Goal: Task Accomplishment & Management: Use online tool/utility

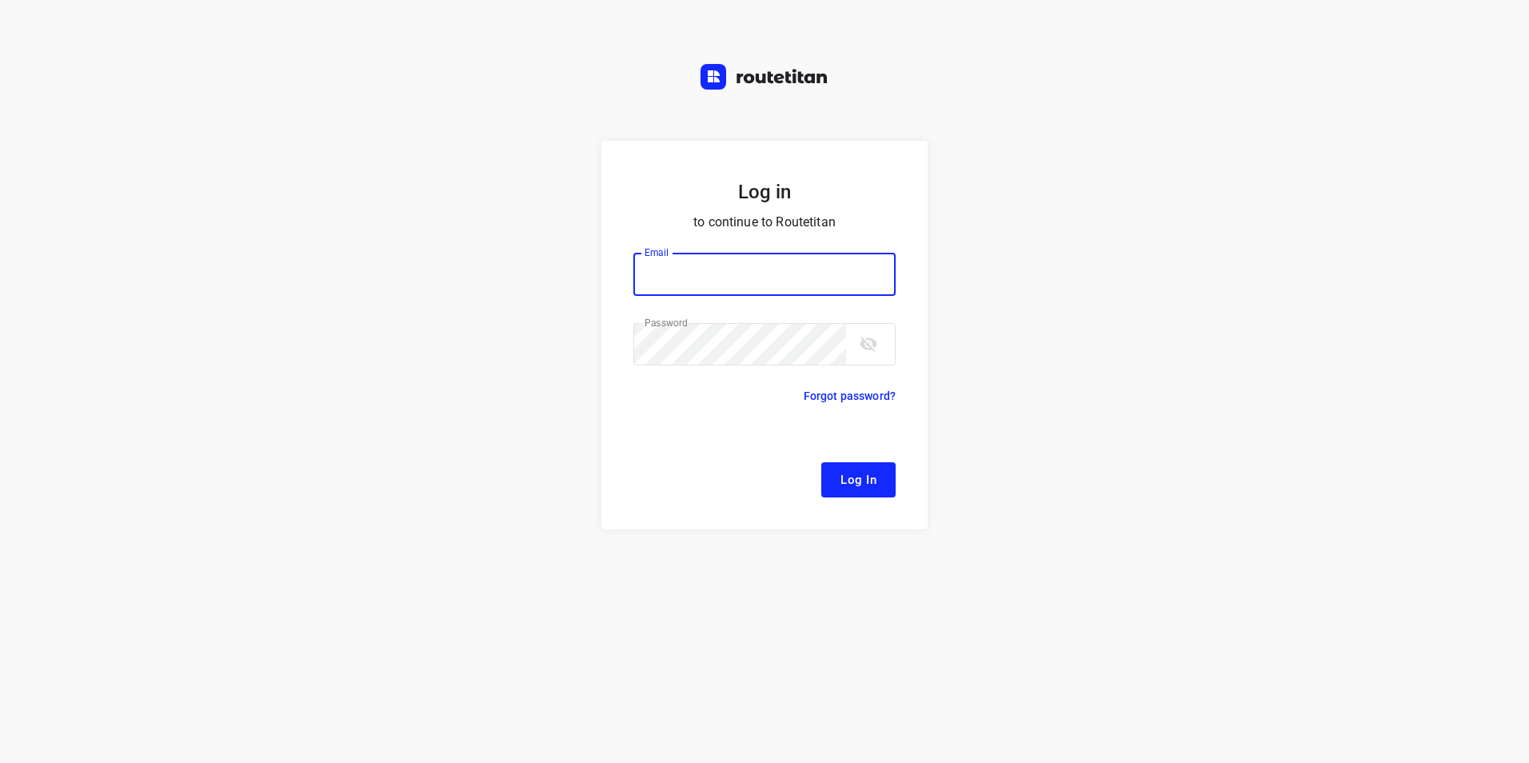
type input "[EMAIL_ADDRESS][DOMAIN_NAME]"
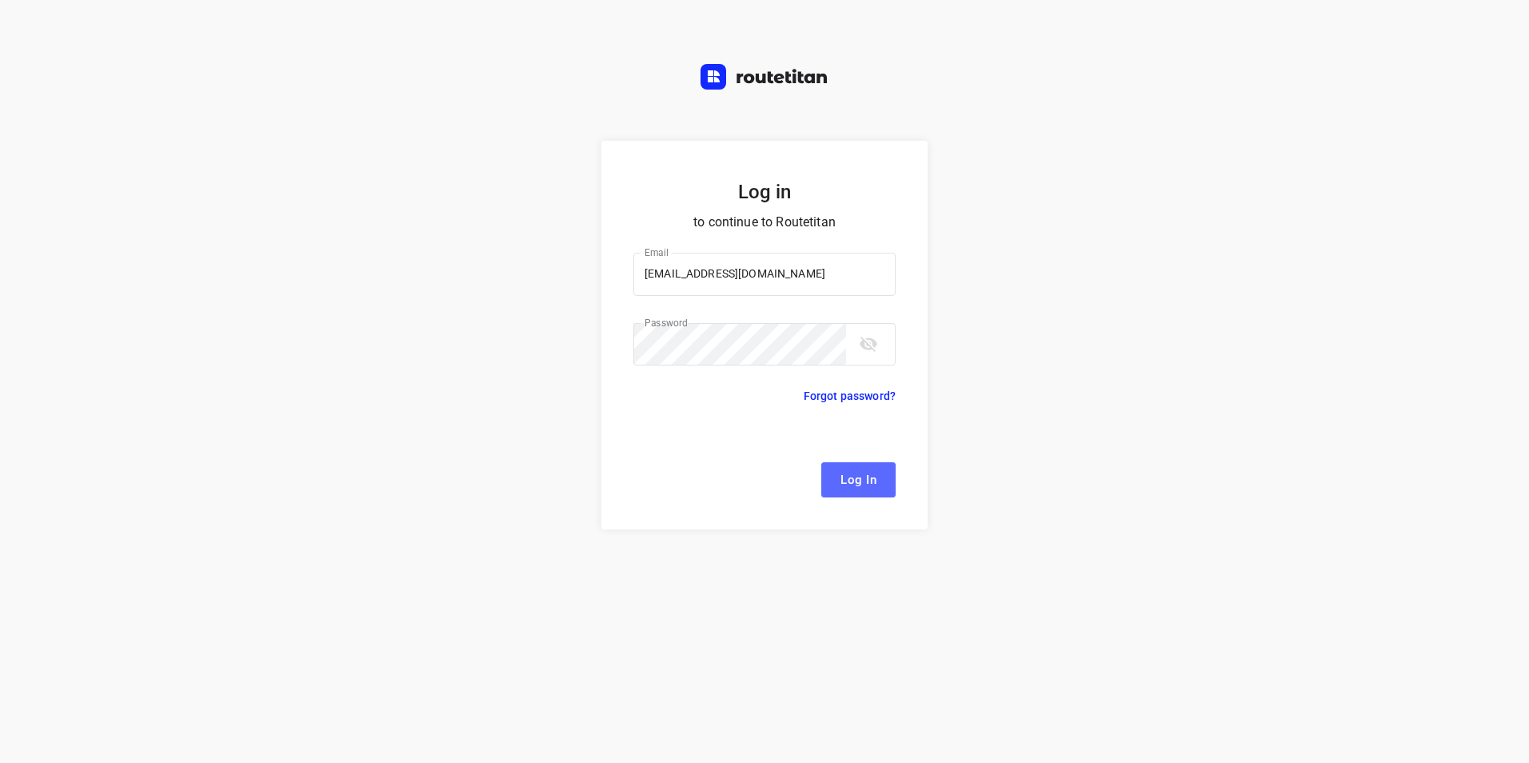
click at [878, 485] on button "Log In" at bounding box center [858, 479] width 74 height 35
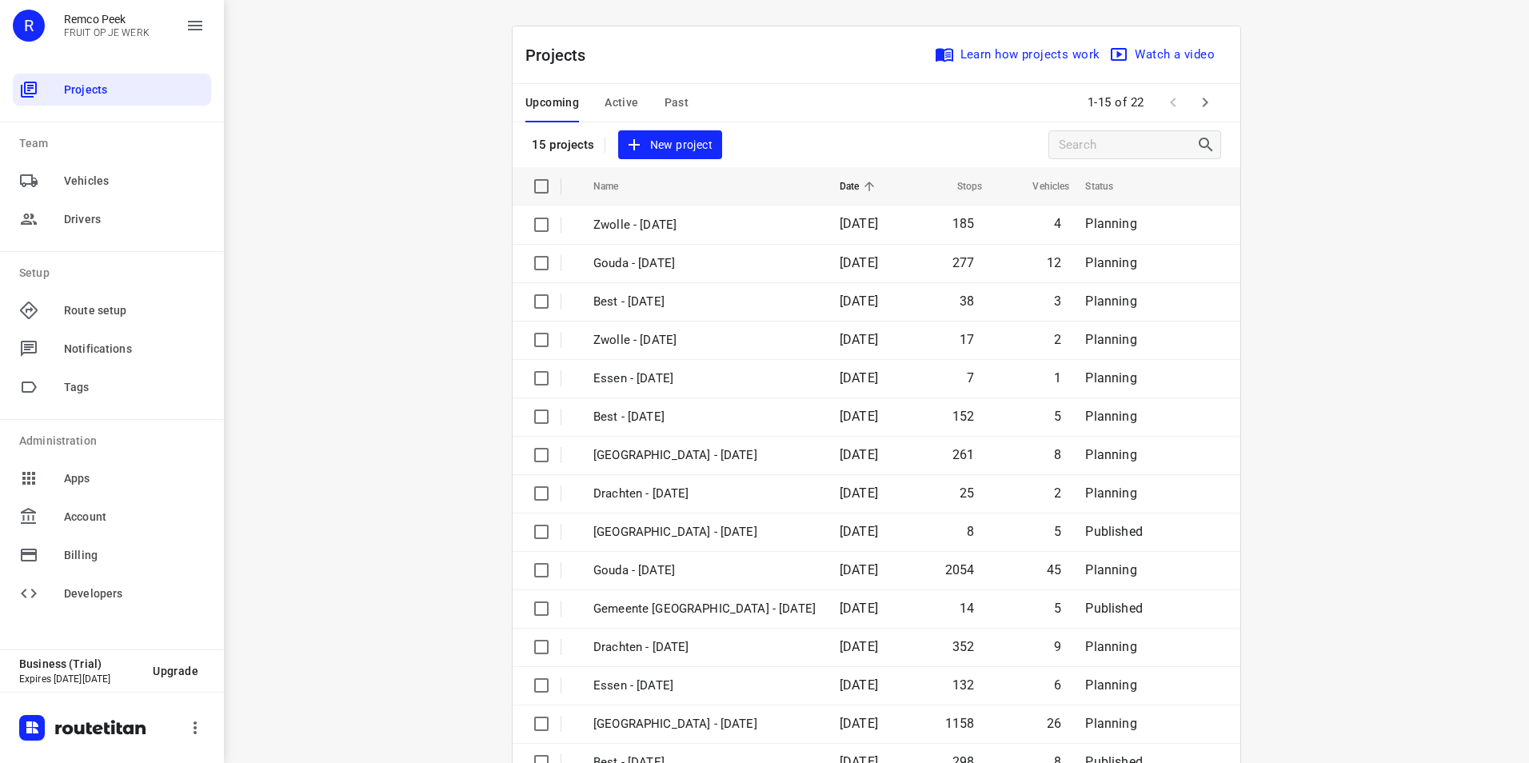
click at [613, 105] on span "Active" at bounding box center [622, 103] width 34 height 20
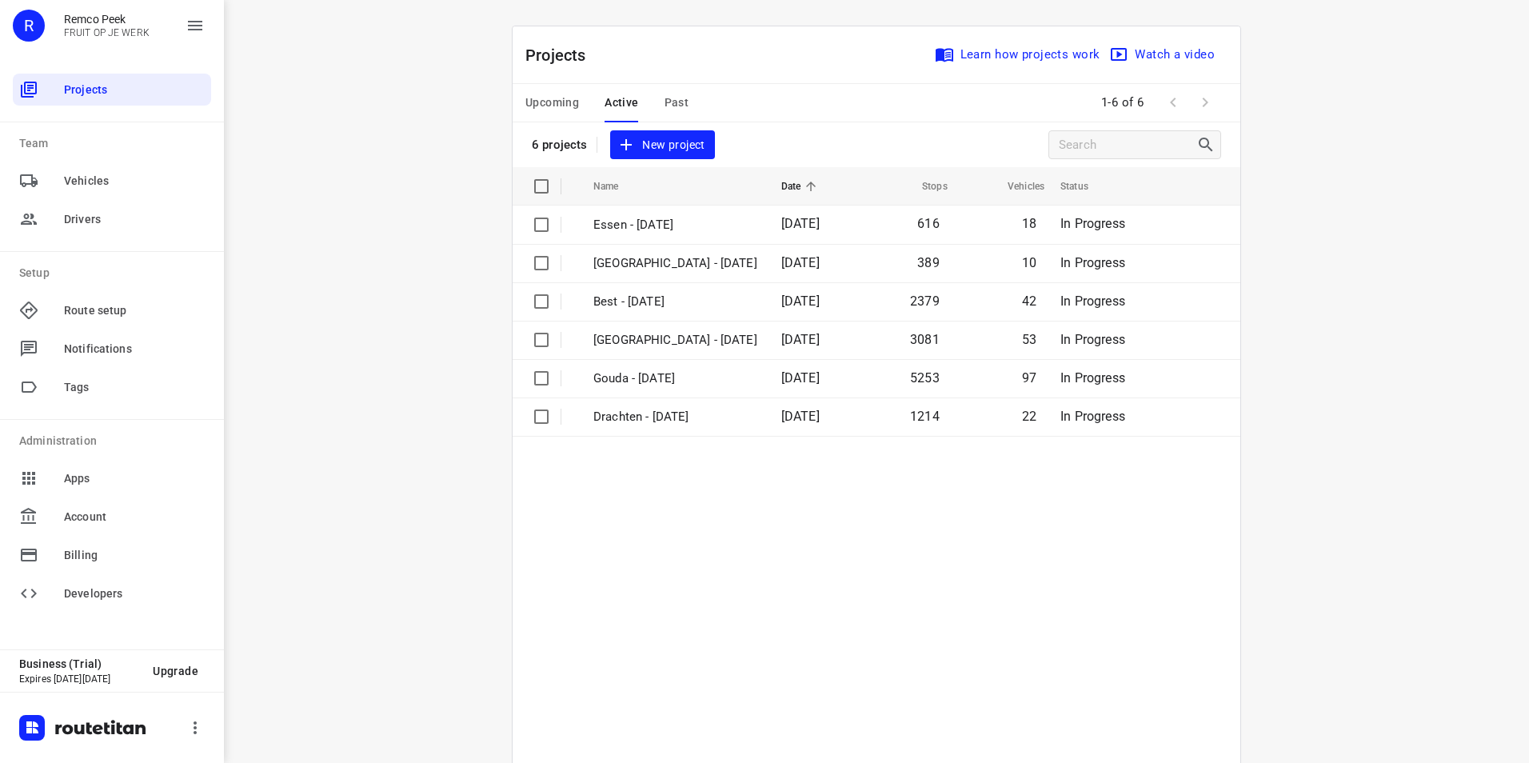
click at [429, 281] on div "i © 2025 Routetitan , © Stadia Maps , © OpenMapTiles © OpenStreetMap contributo…" at bounding box center [876, 381] width 1305 height 763
click at [663, 57] on div "Projects Learn how projects work Watch a video" at bounding box center [877, 55] width 728 height 58
click at [352, 154] on div "i © 2025 Routetitan , © Stadia Maps , © OpenMapTiles © OpenStreetMap contributo…" at bounding box center [876, 381] width 1305 height 763
click at [394, 186] on div "i © 2025 Routetitan , © Stadia Maps , © OpenMapTiles © OpenStreetMap contributo…" at bounding box center [876, 381] width 1305 height 763
drag, startPoint x: 421, startPoint y: 179, endPoint x: 554, endPoint y: 140, distance: 138.4
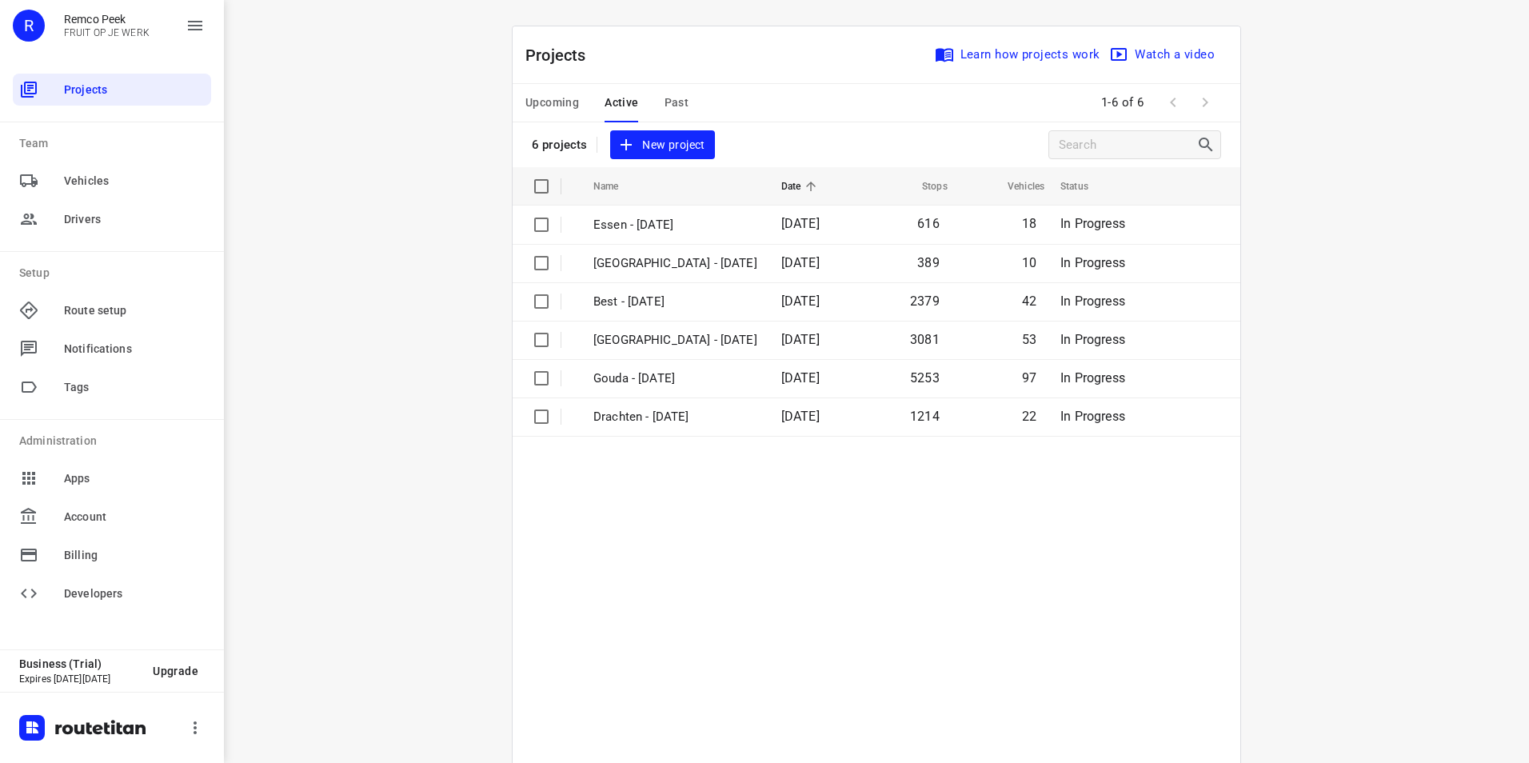
click at [424, 179] on div "i © 2025 Routetitan , © Stadia Maps , © OpenMapTiles © OpenStreetMap contributo…" at bounding box center [876, 381] width 1305 height 763
click at [361, 78] on div "i © 2025 Routetitan , © Stadia Maps , © OpenMapTiles © OpenStreetMap contributo…" at bounding box center [876, 381] width 1305 height 763
click at [432, 188] on div "i © 2025 Routetitan , © Stadia Maps , © OpenMapTiles © OpenStreetMap contributo…" at bounding box center [876, 381] width 1305 height 763
click at [482, 202] on div "i © 2025 Routetitan , © Stadia Maps , © OpenMapTiles © OpenStreetMap contributo…" at bounding box center [876, 381] width 1305 height 763
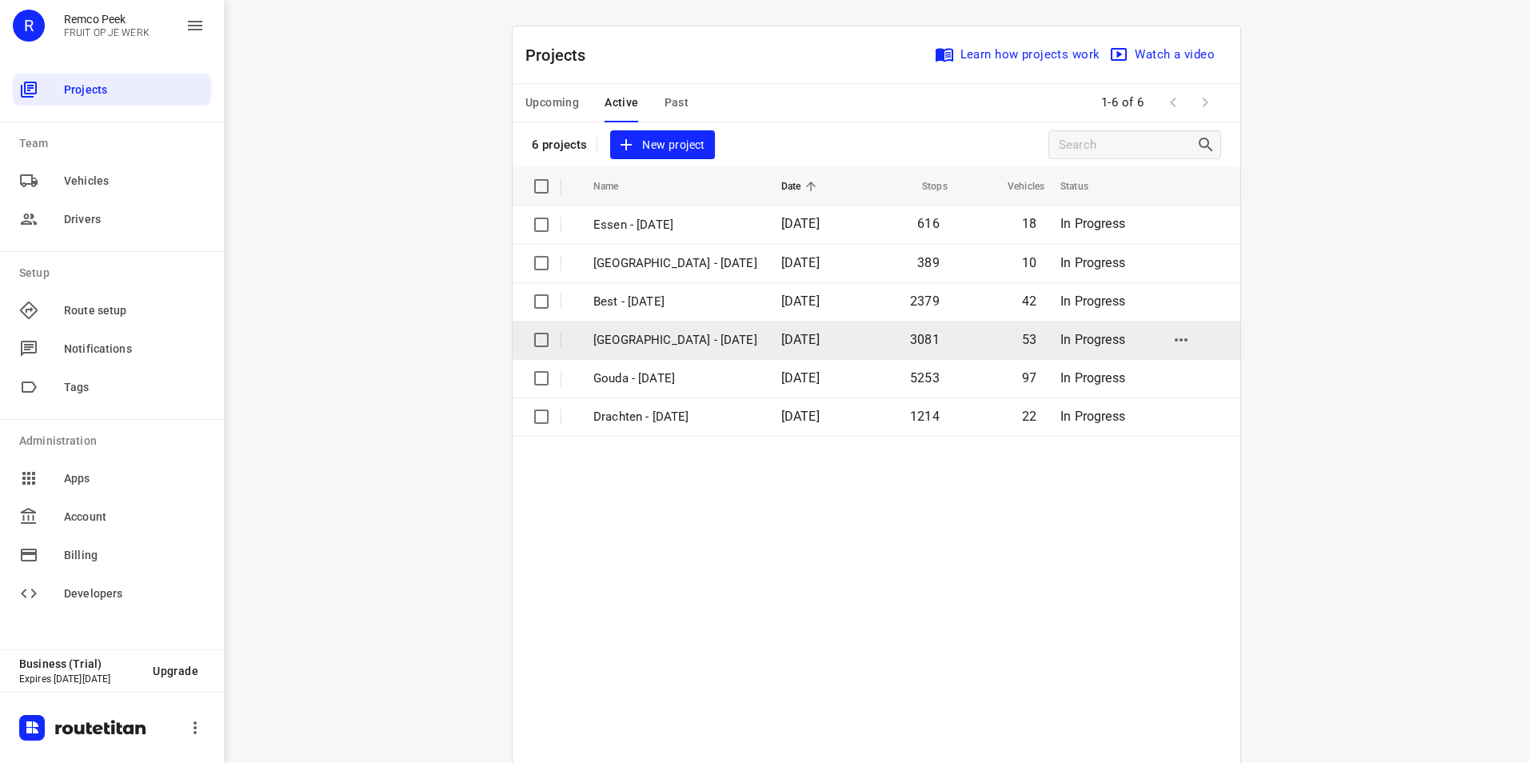
click at [632, 336] on p "[GEOGRAPHIC_DATA] - [DATE]" at bounding box center [675, 340] width 164 height 18
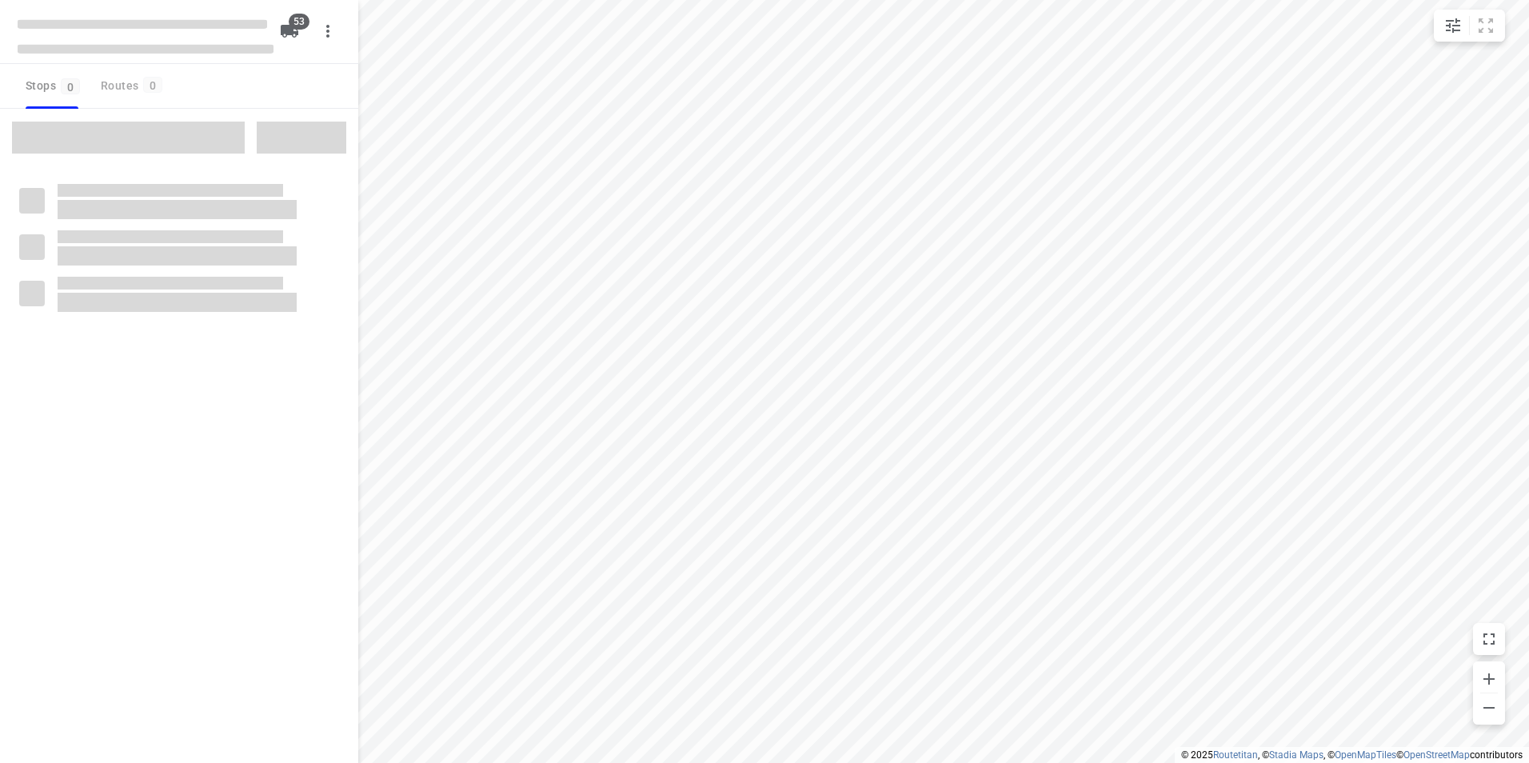
checkbox input "true"
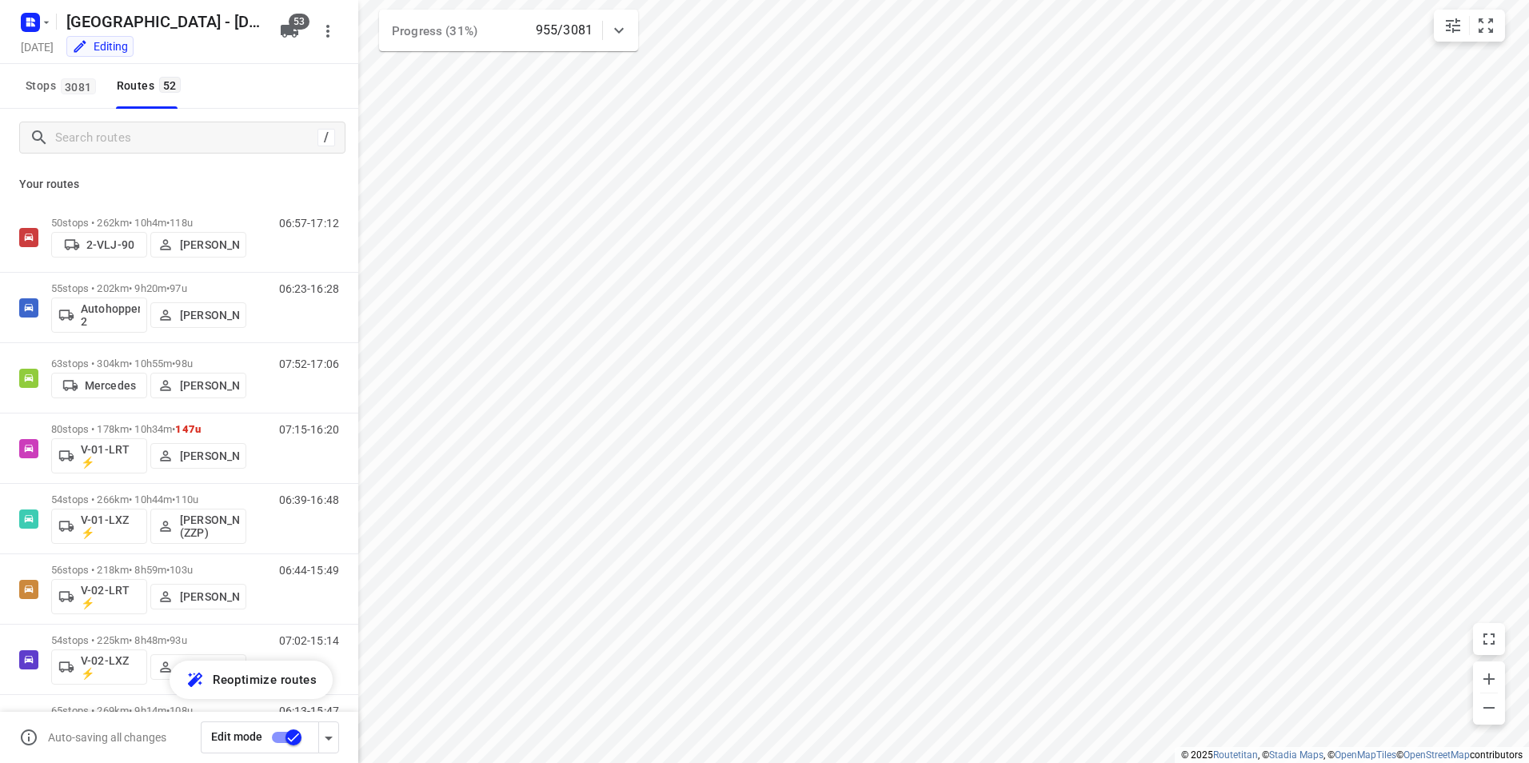
click at [628, 18] on div at bounding box center [619, 30] width 32 height 32
click at [510, 106] on icon "button" at bounding box center [508, 99] width 19 height 19
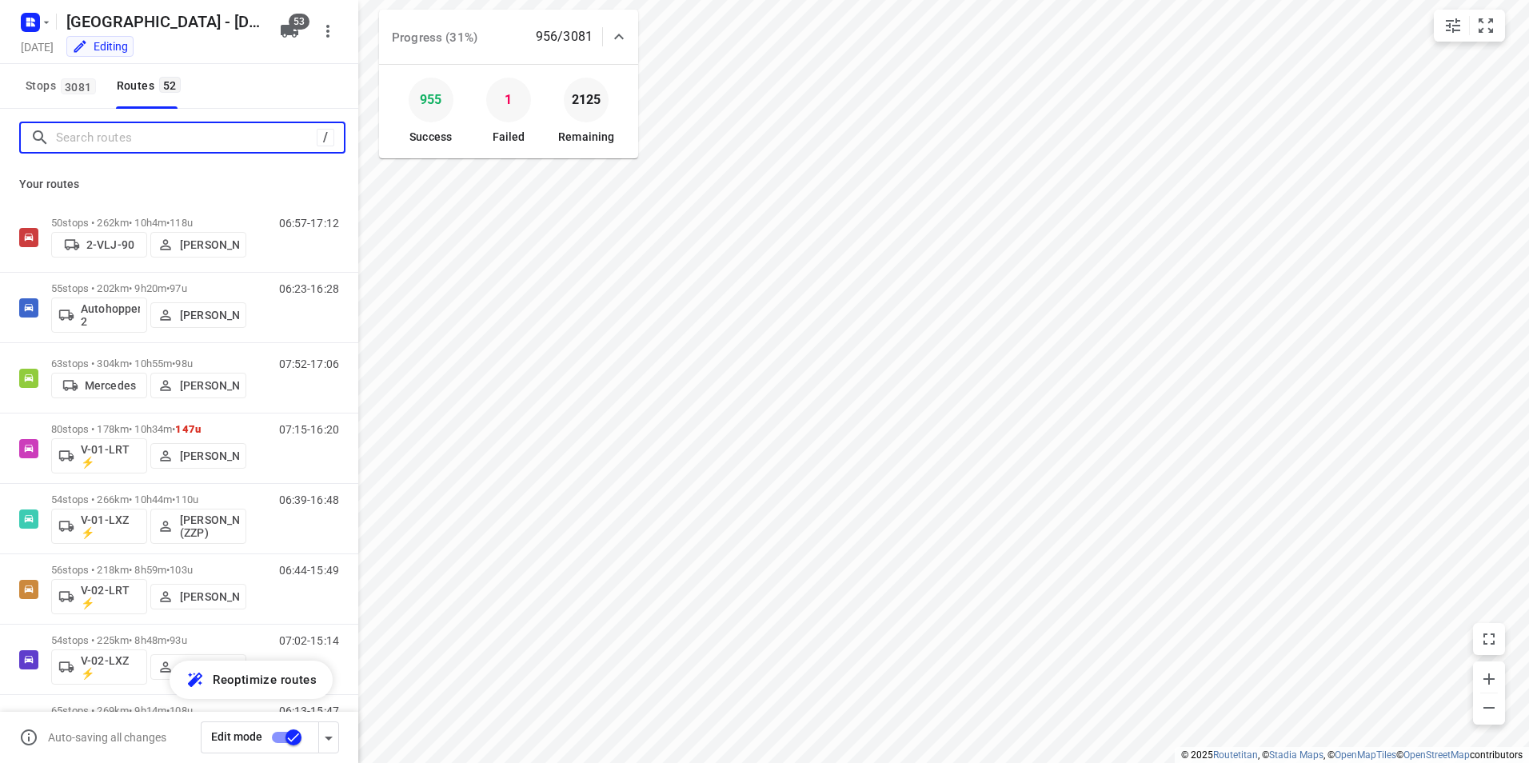
click at [150, 134] on input "Search routes" at bounding box center [186, 138] width 261 height 25
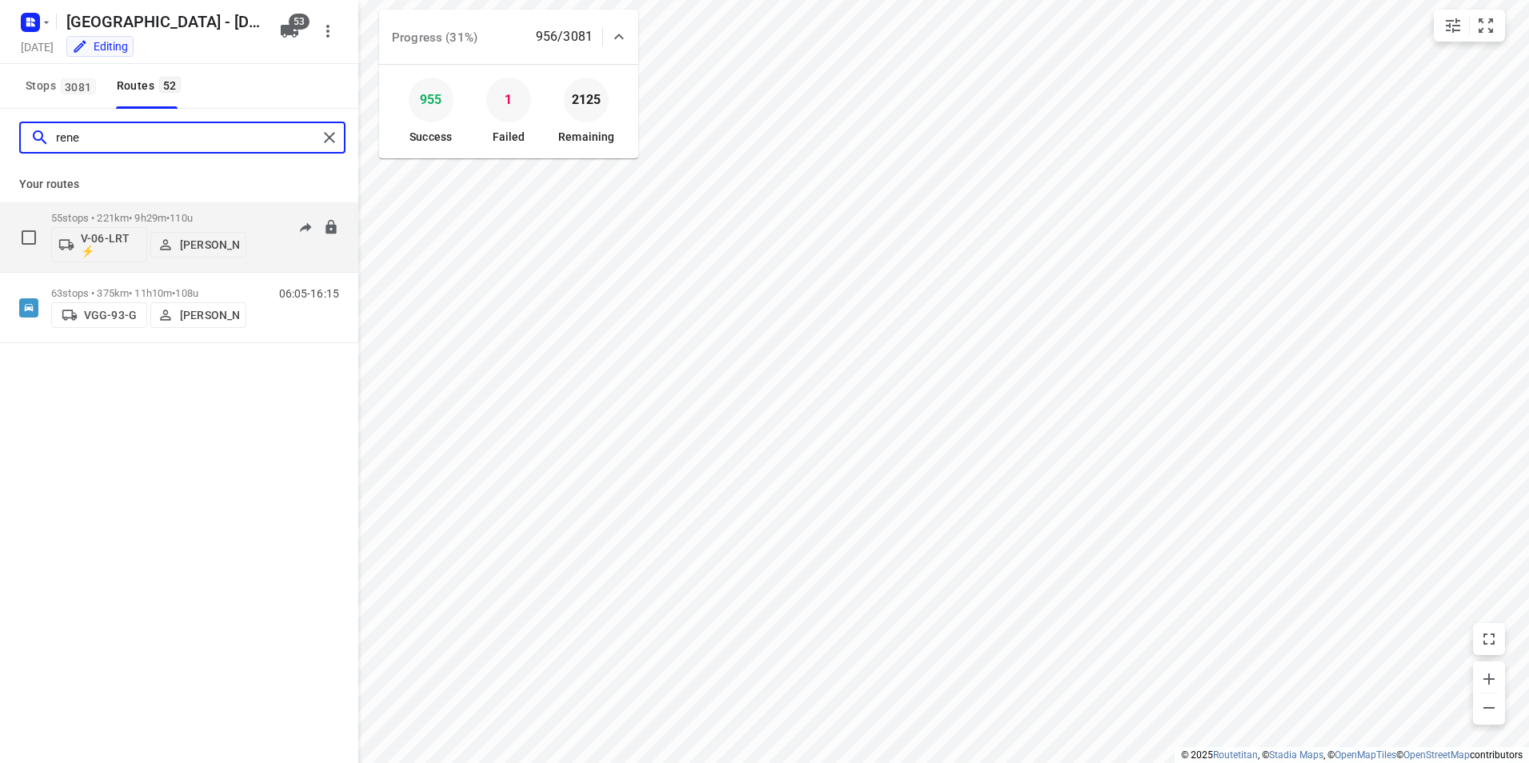
type input "rene"
click at [265, 219] on div "06:02-15:57" at bounding box center [299, 241] width 80 height 58
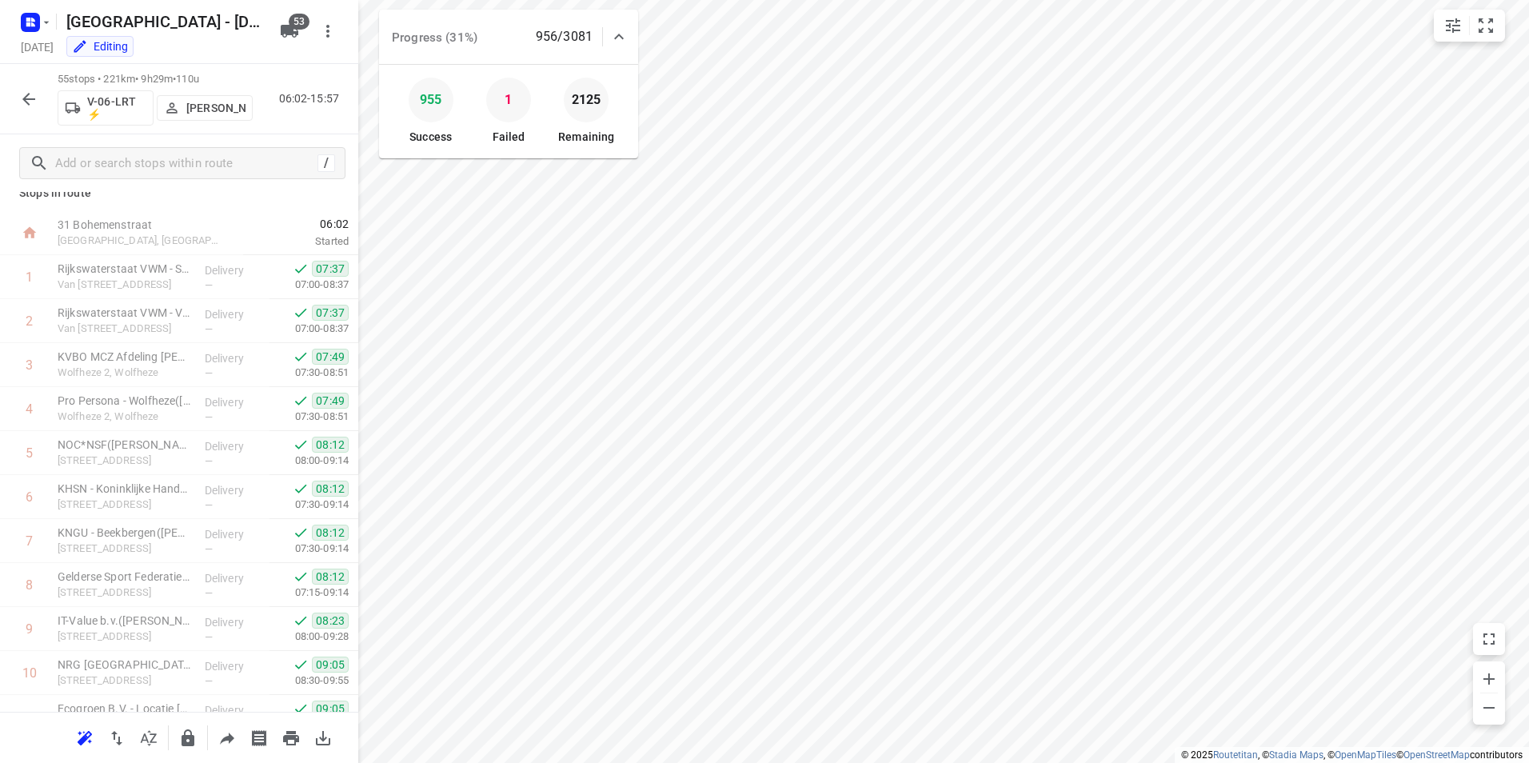
scroll to position [9, 0]
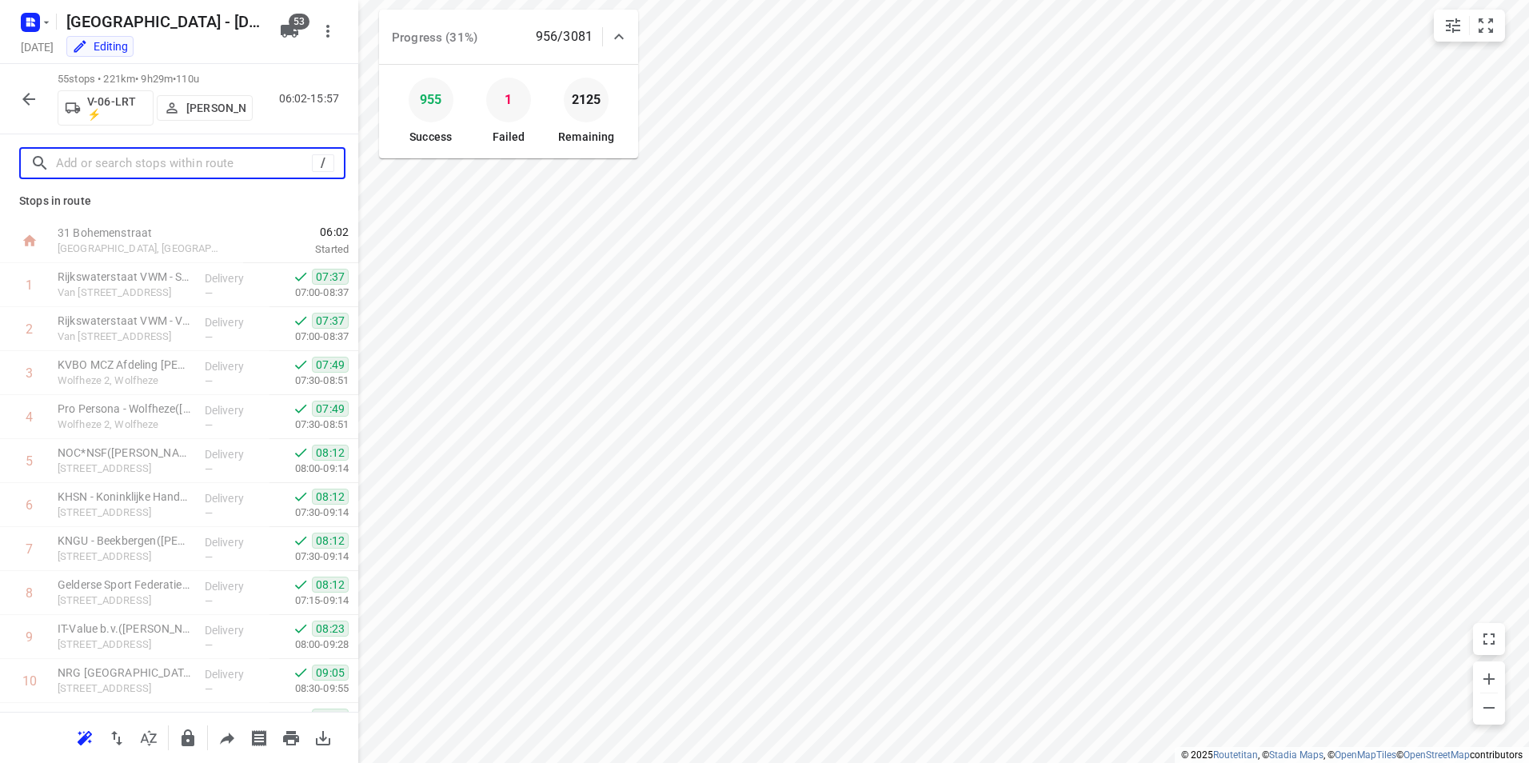
click at [181, 173] on input "text" at bounding box center [184, 163] width 256 height 25
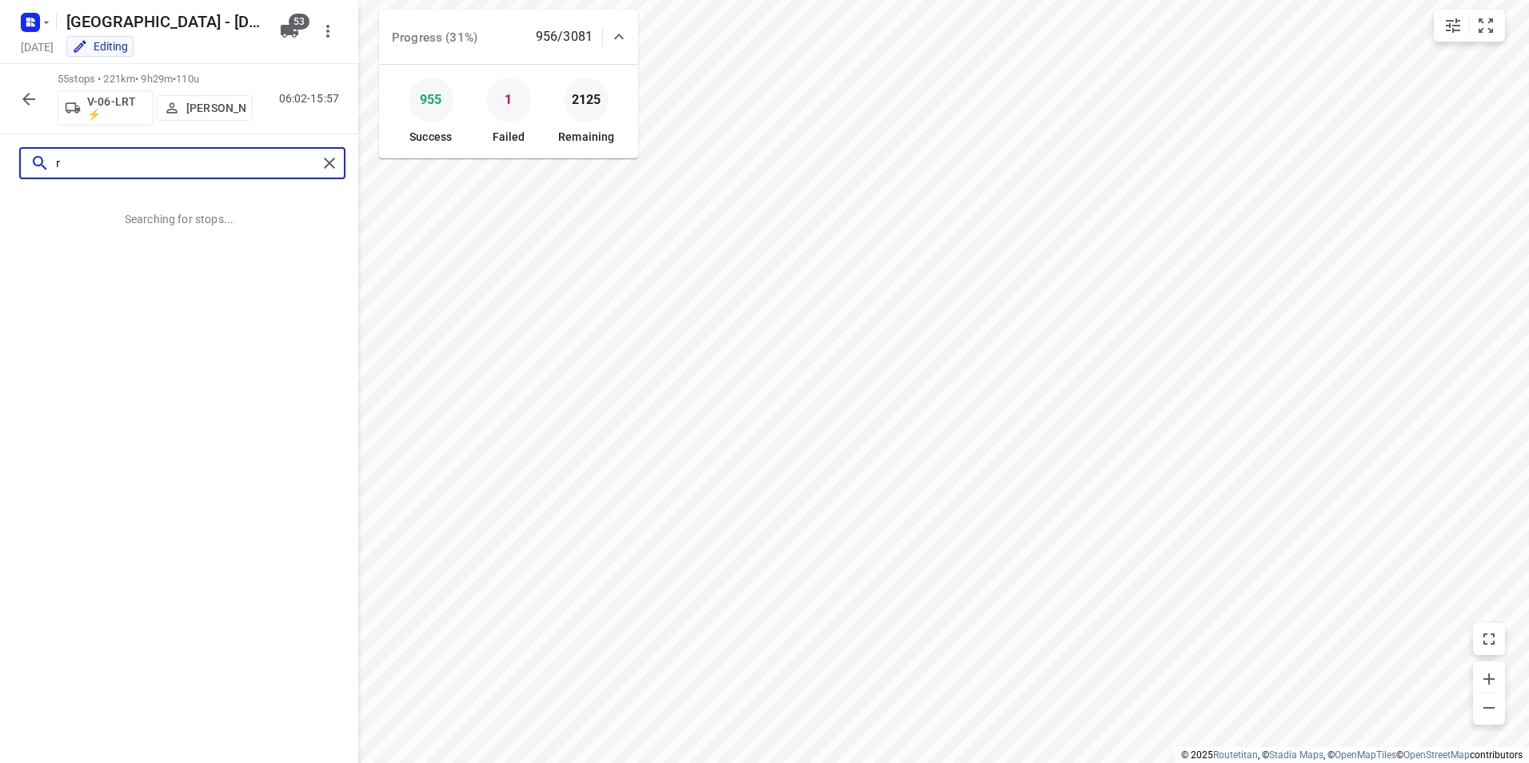
scroll to position [0, 0]
type input "r"
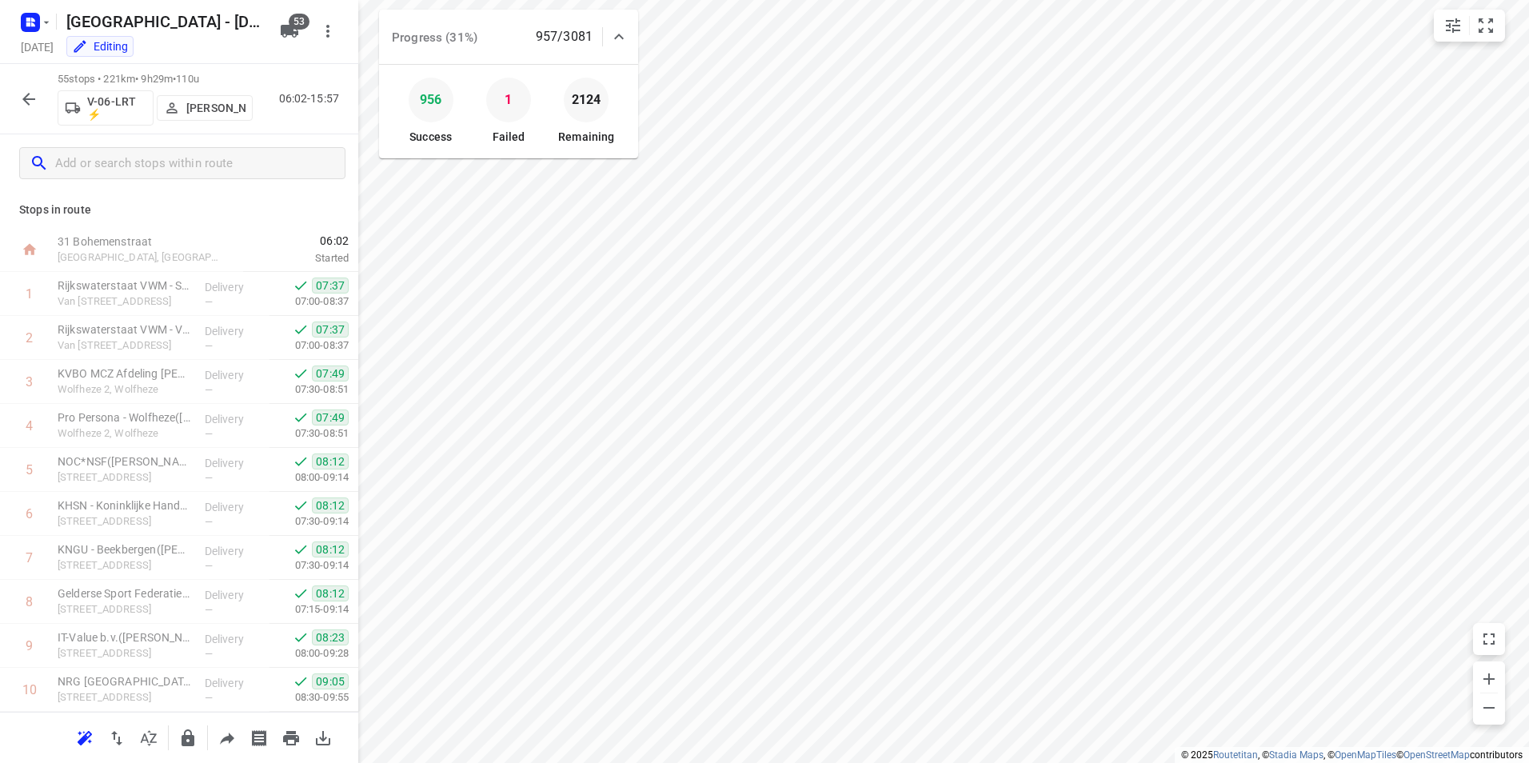
click at [22, 98] on icon "button" at bounding box center [28, 99] width 19 height 19
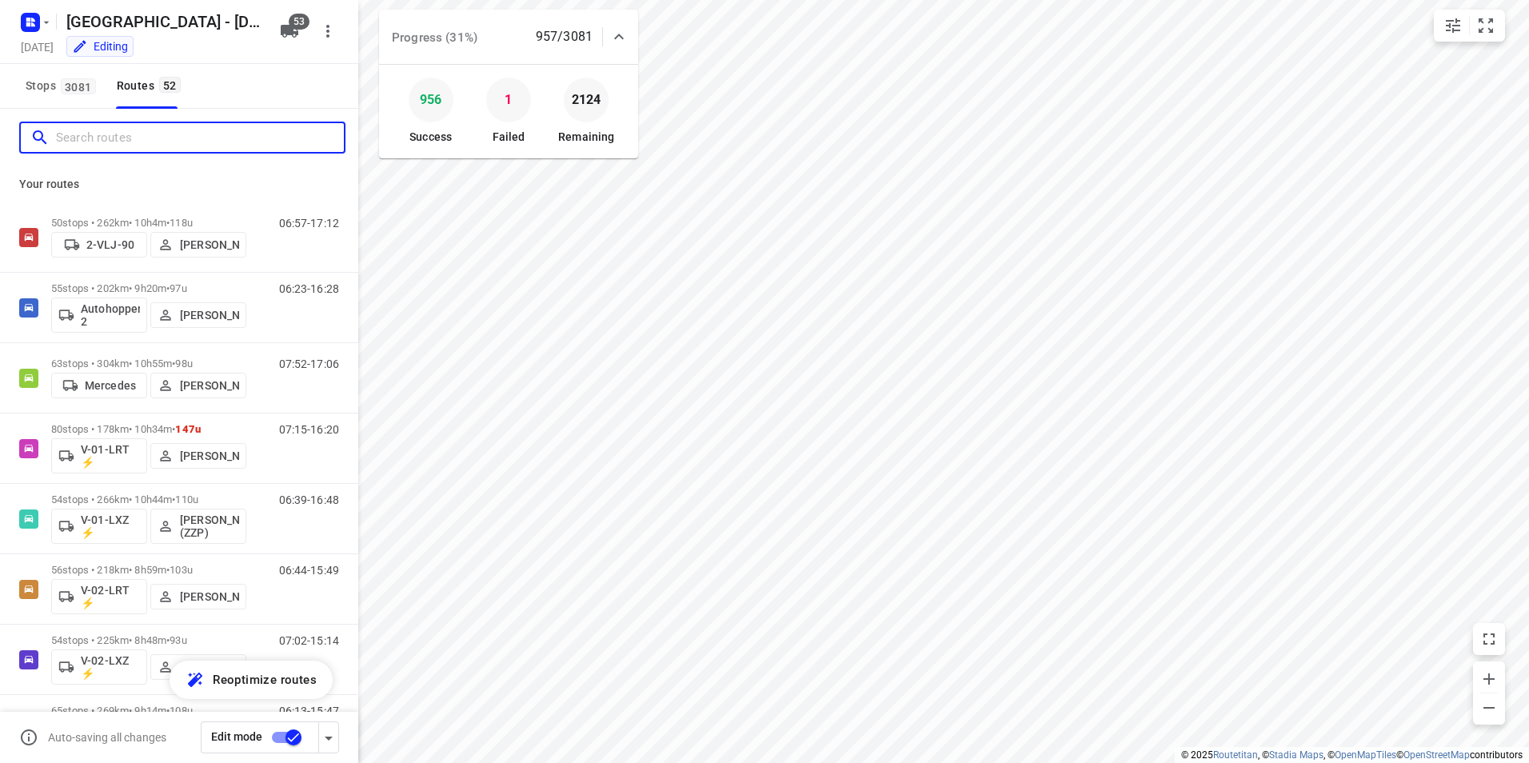
click at [165, 138] on input "Search routes" at bounding box center [200, 138] width 288 height 25
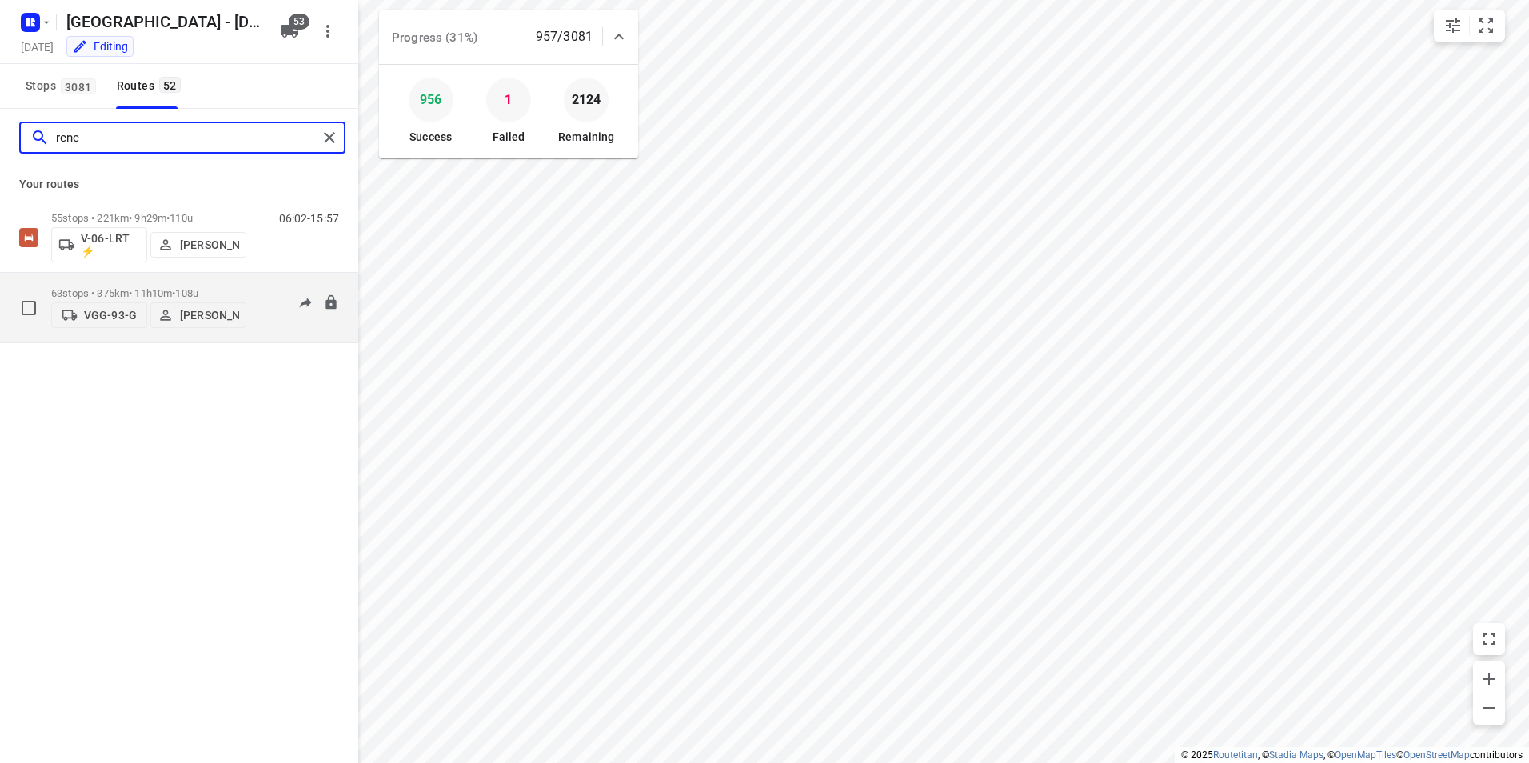
type input "rene"
click at [265, 287] on div "06:05-16:15" at bounding box center [299, 311] width 80 height 49
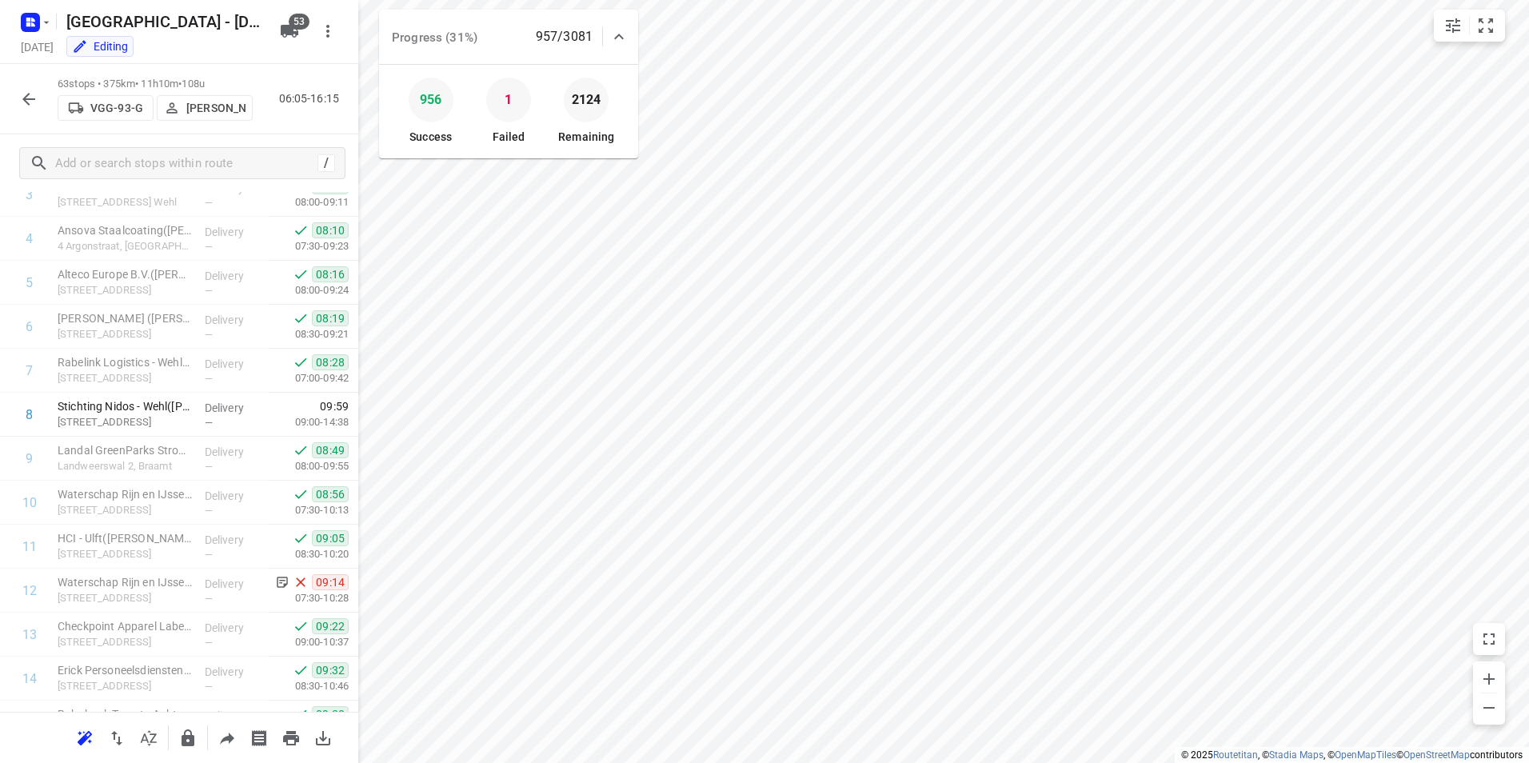
scroll to position [197, 0]
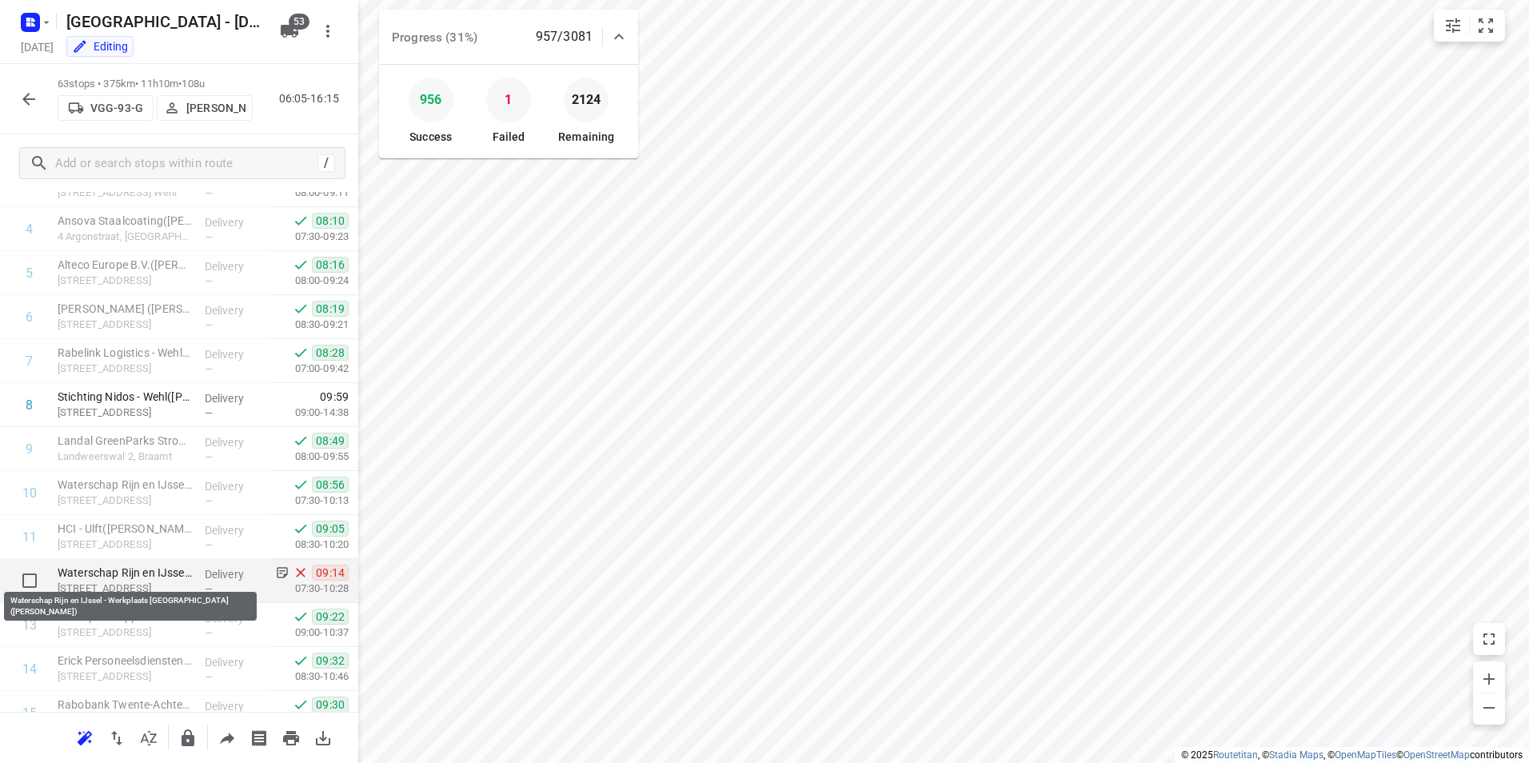
click at [144, 560] on div "Waterschap Rijn en IJssel - Werkplaats [GEOGRAPHIC_DATA]([PERSON_NAME]) [STREET…" at bounding box center [124, 581] width 147 height 44
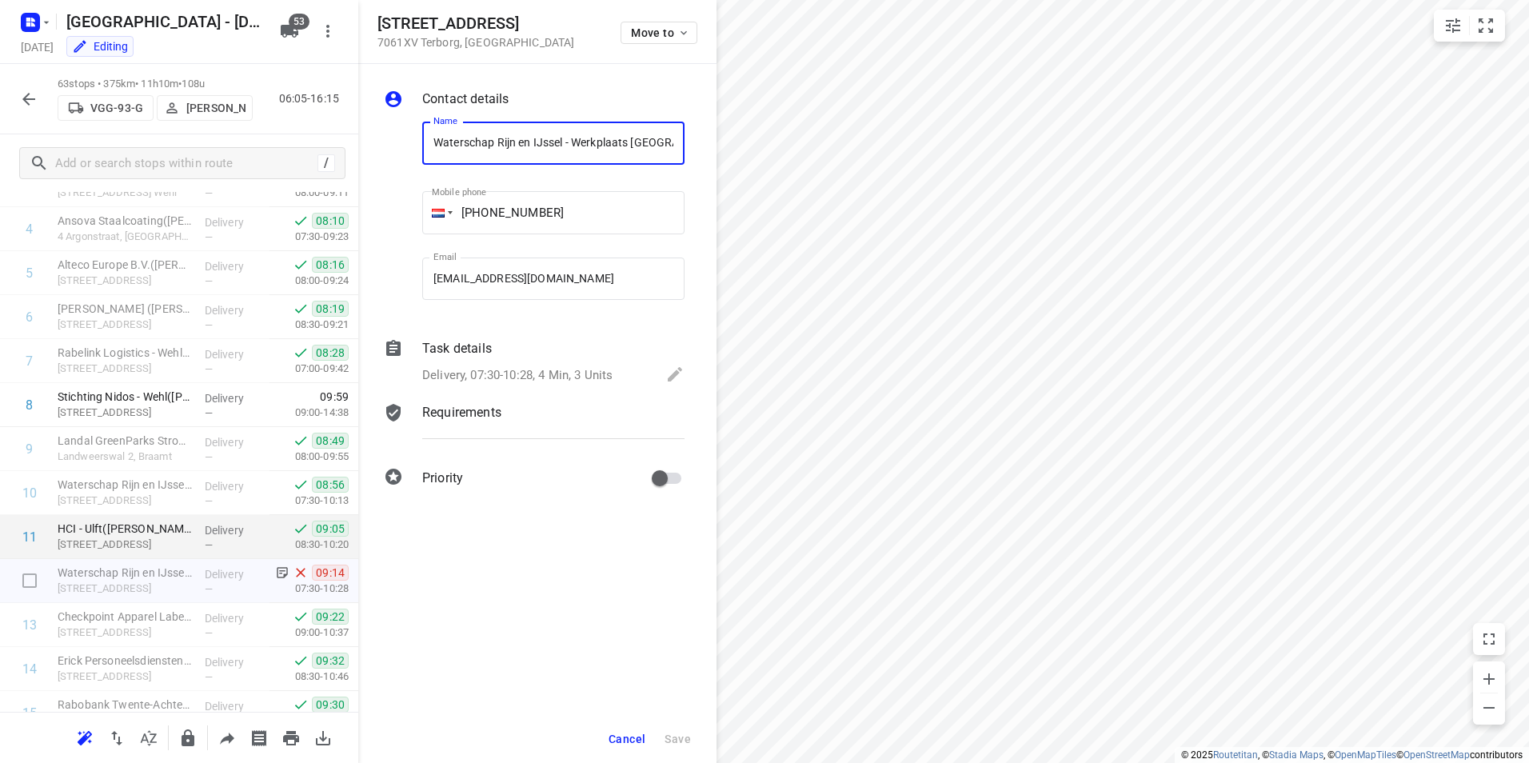
scroll to position [0, 78]
click at [465, 353] on p "Task details" at bounding box center [457, 348] width 70 height 19
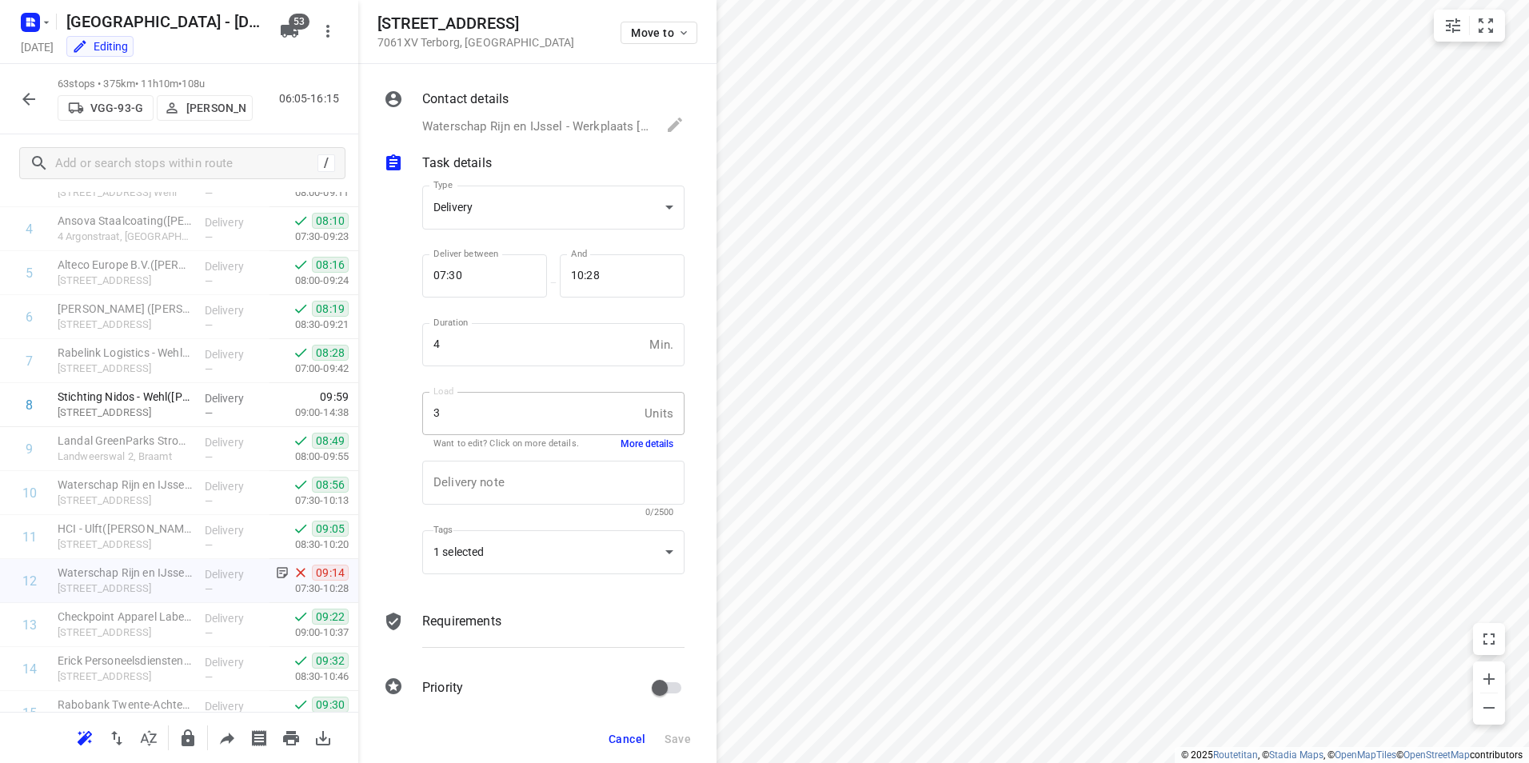
scroll to position [0, 0]
click at [633, 444] on button "More details" at bounding box center [647, 444] width 53 height 14
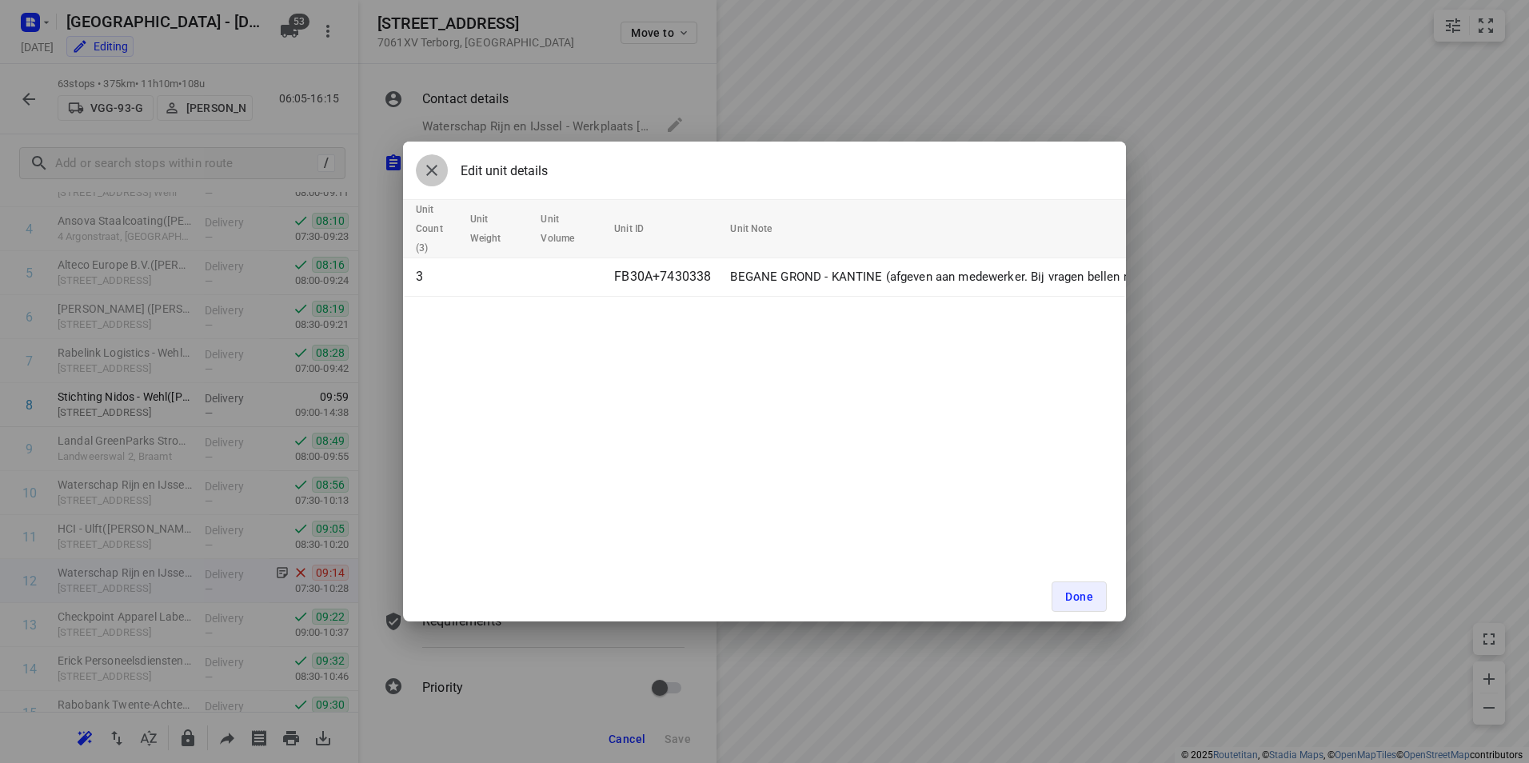
click at [416, 170] on button "button" at bounding box center [432, 170] width 32 height 32
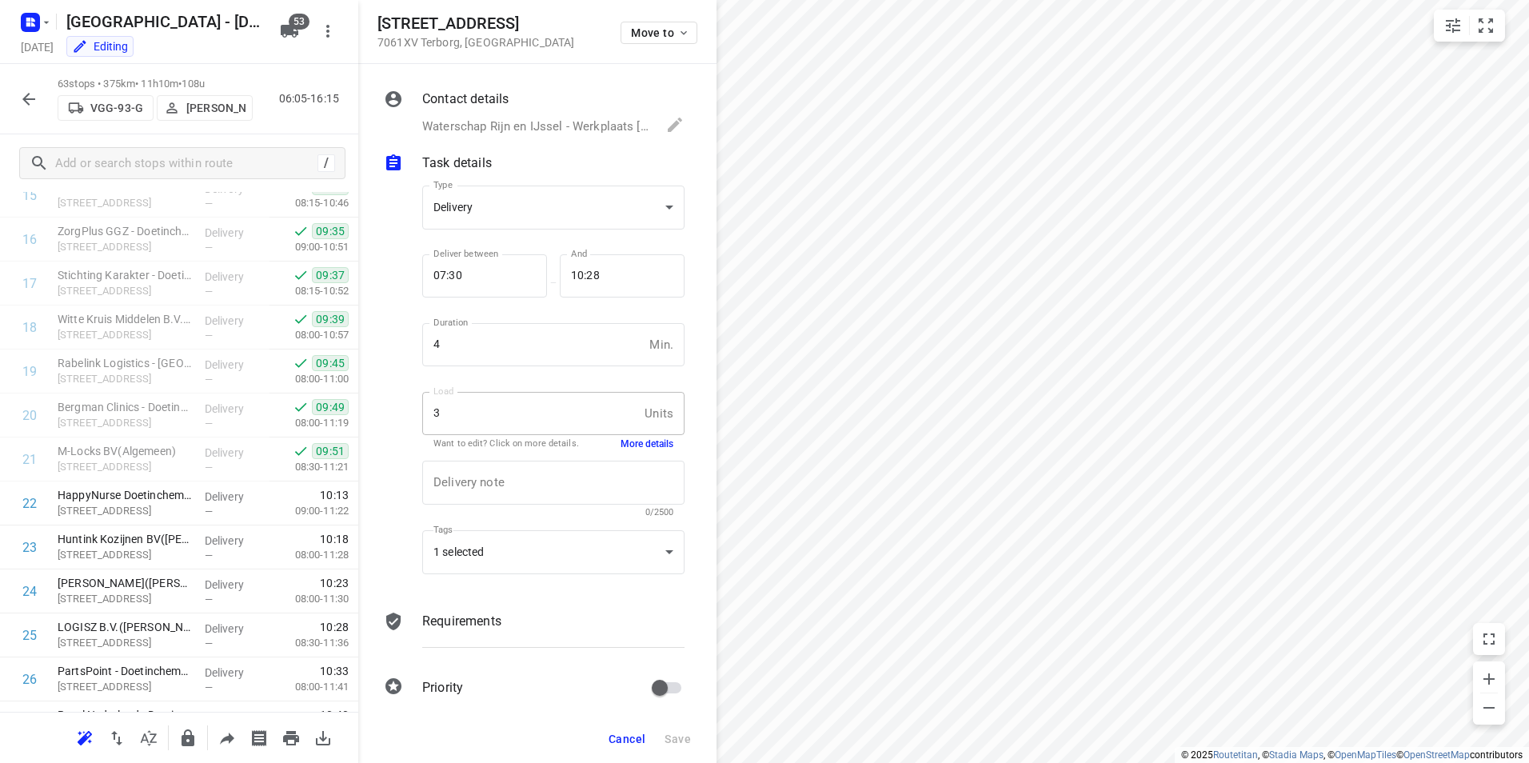
scroll to position [719, 0]
click at [26, 104] on icon "button" at bounding box center [28, 99] width 19 height 19
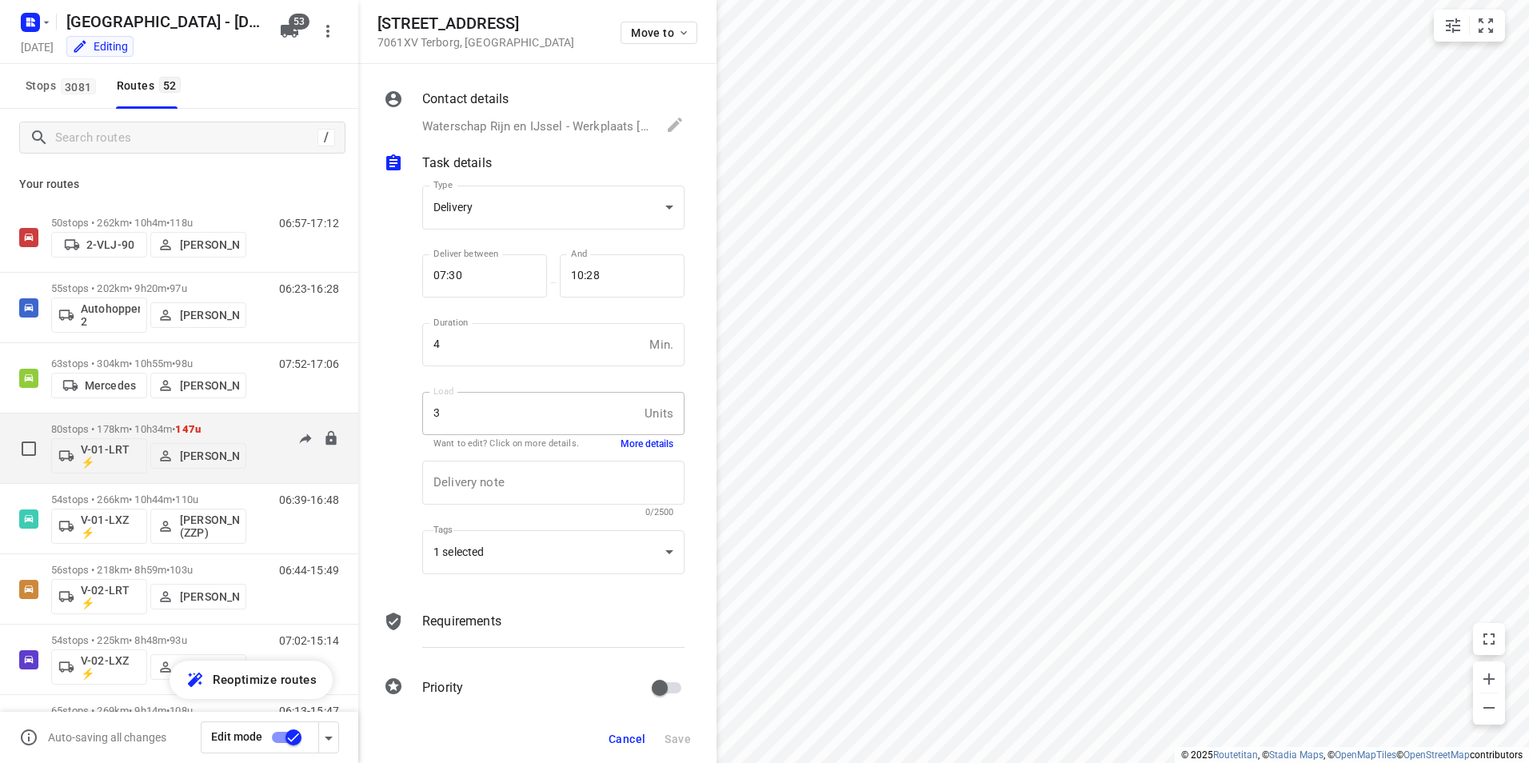
click at [201, 430] on span "147u" at bounding box center [188, 429] width 26 height 12
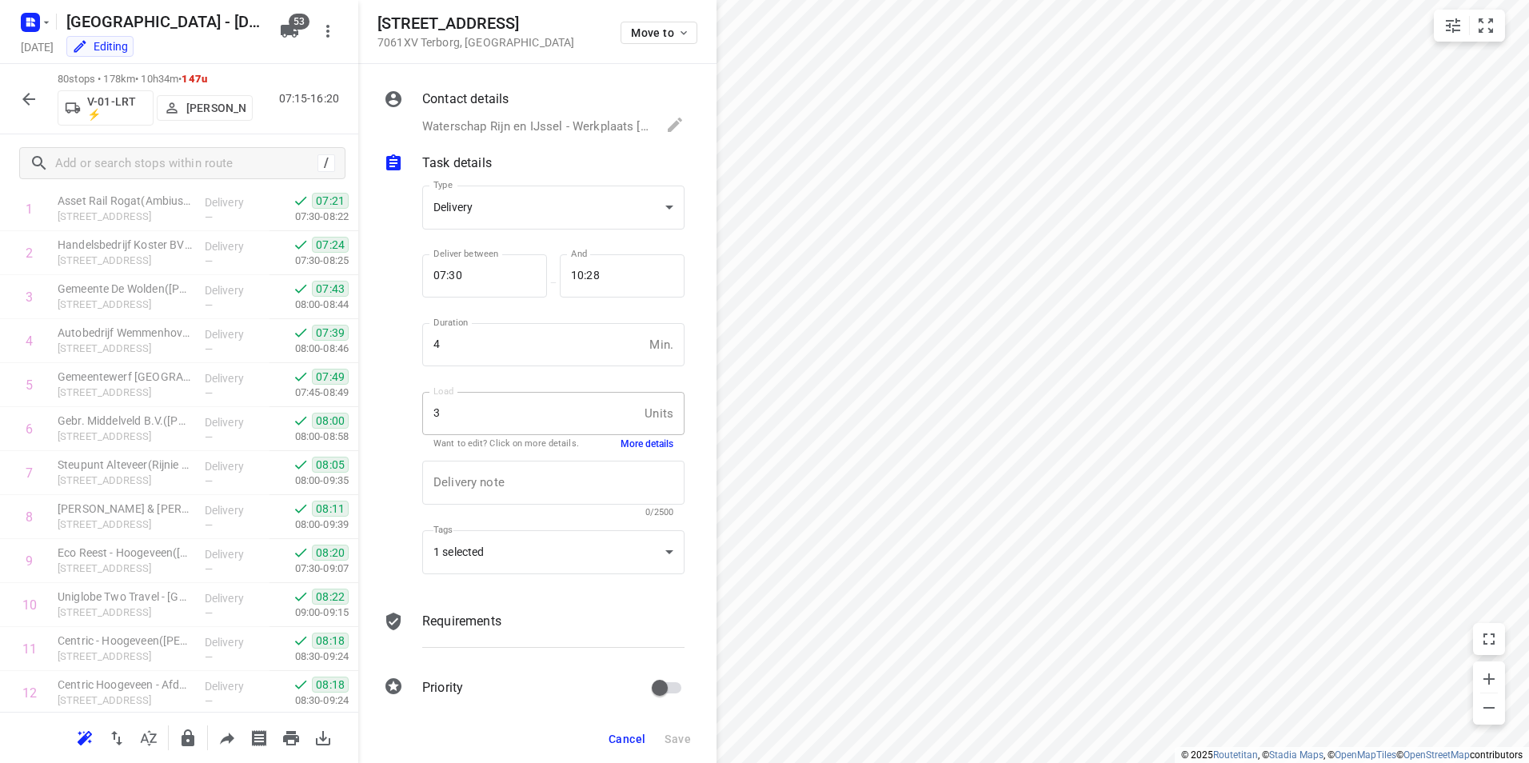
scroll to position [0, 0]
click at [28, 102] on icon "button" at bounding box center [28, 99] width 19 height 19
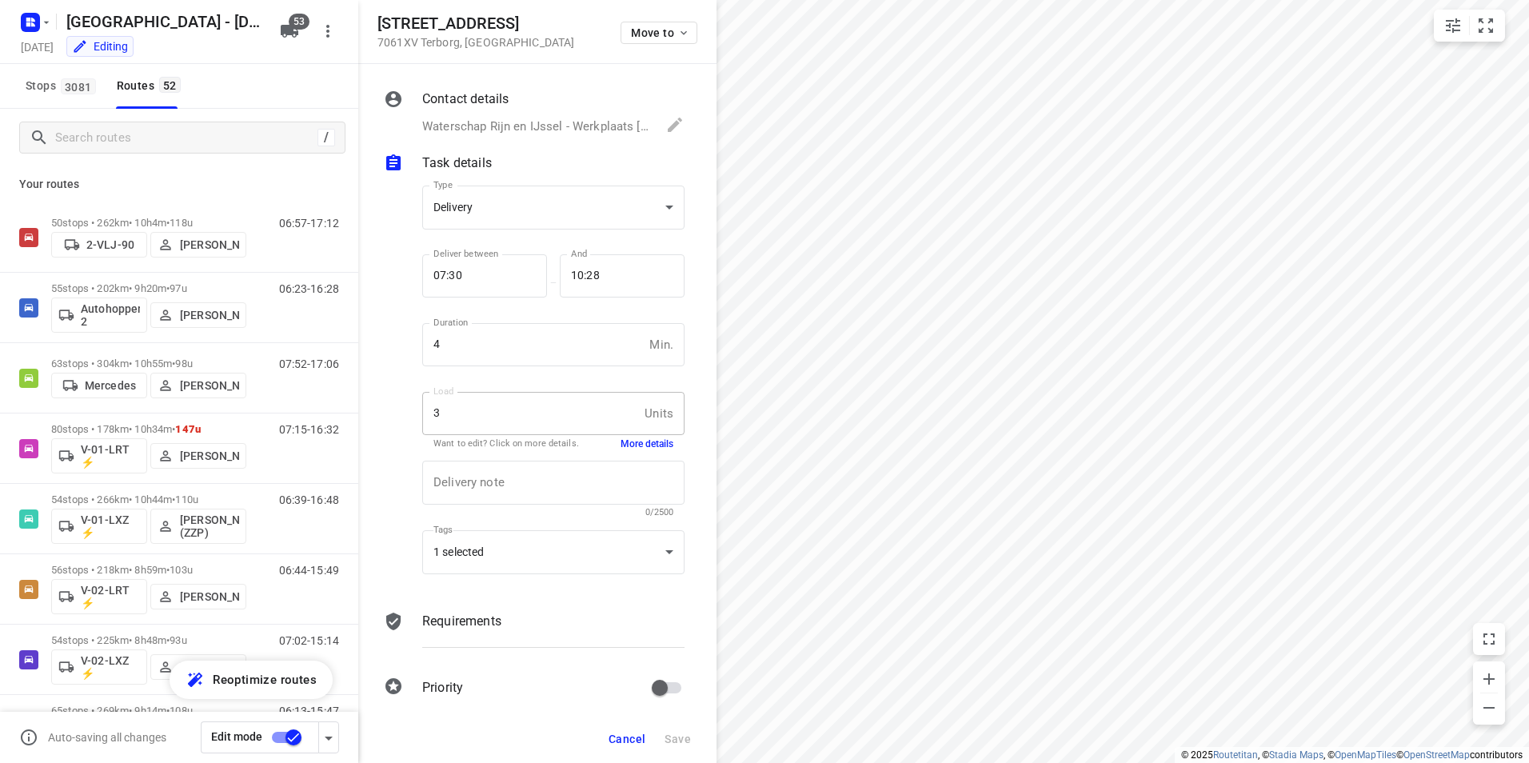
click at [229, 181] on p "Your routes" at bounding box center [179, 184] width 320 height 17
